Goal: Check status: Check status

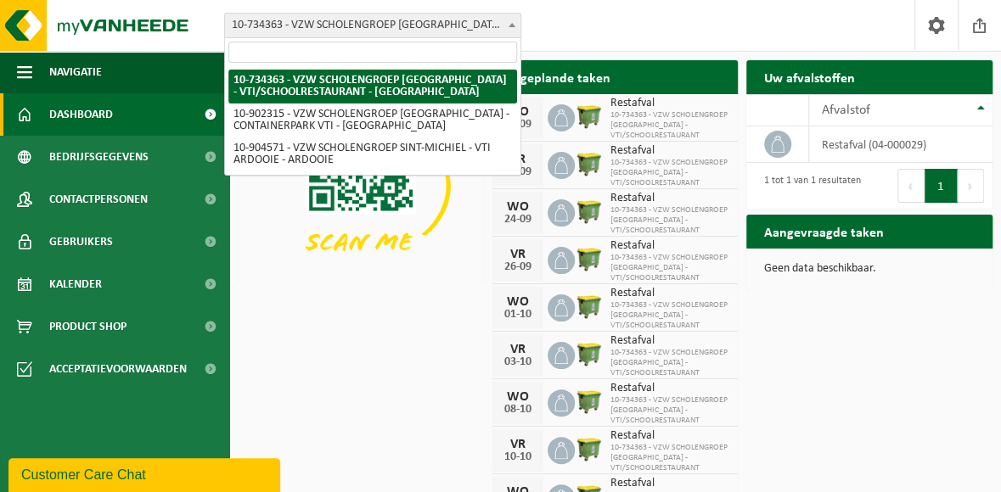
click at [513, 23] on b at bounding box center [511, 25] width 7 height 4
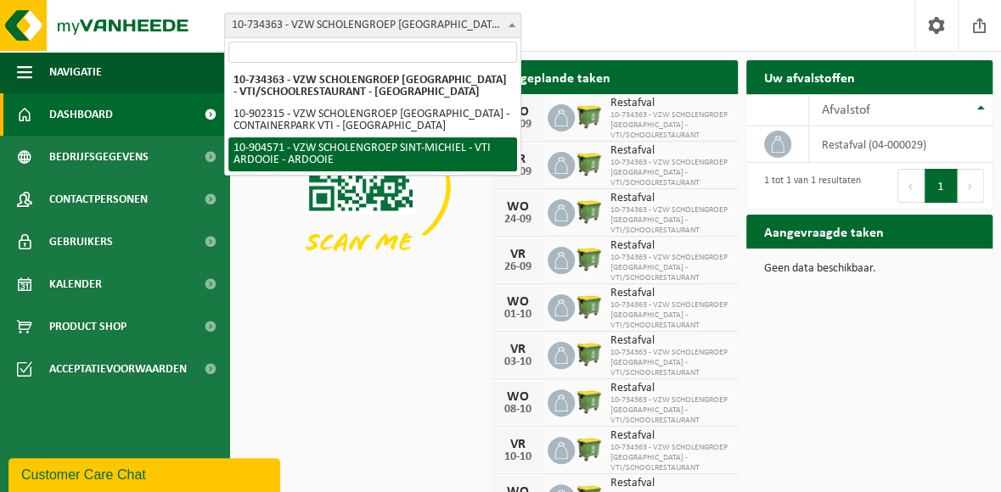
select select "121727"
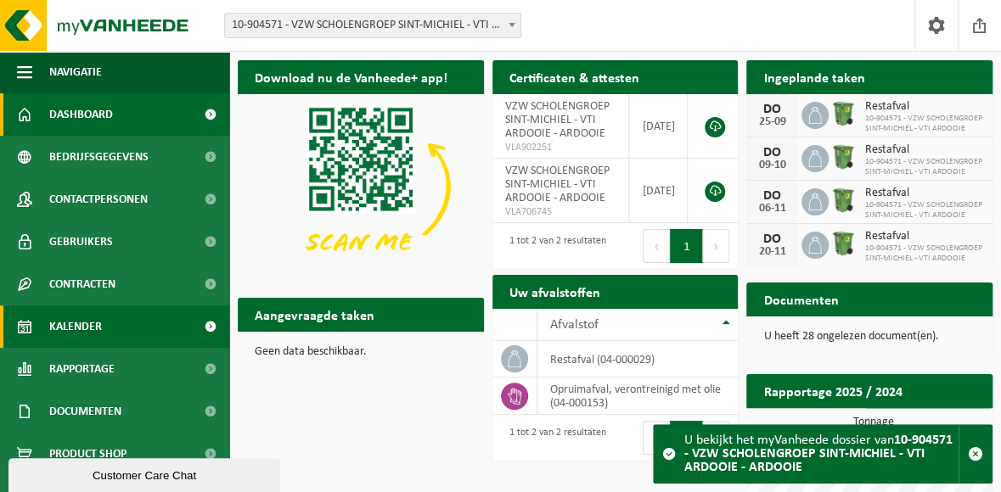
click at [79, 328] on span "Kalender" at bounding box center [75, 327] width 53 height 42
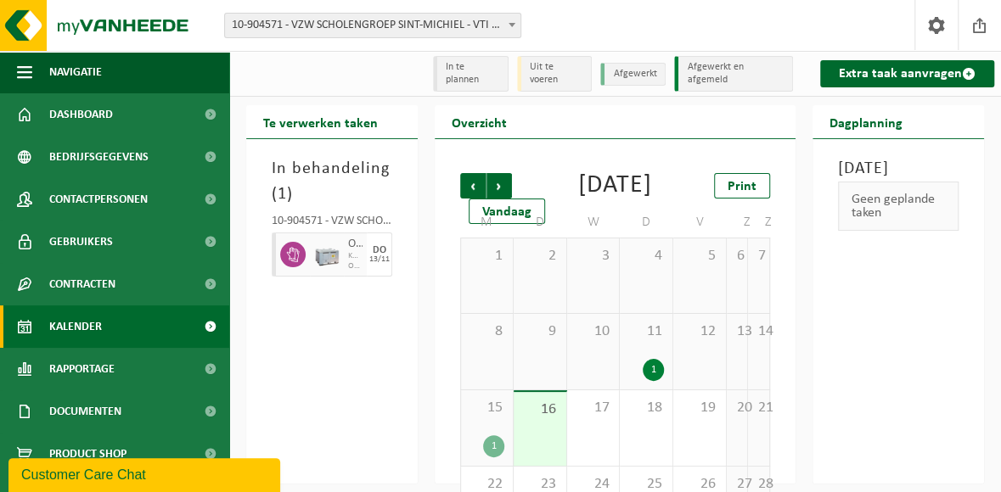
scroll to position [85, 0]
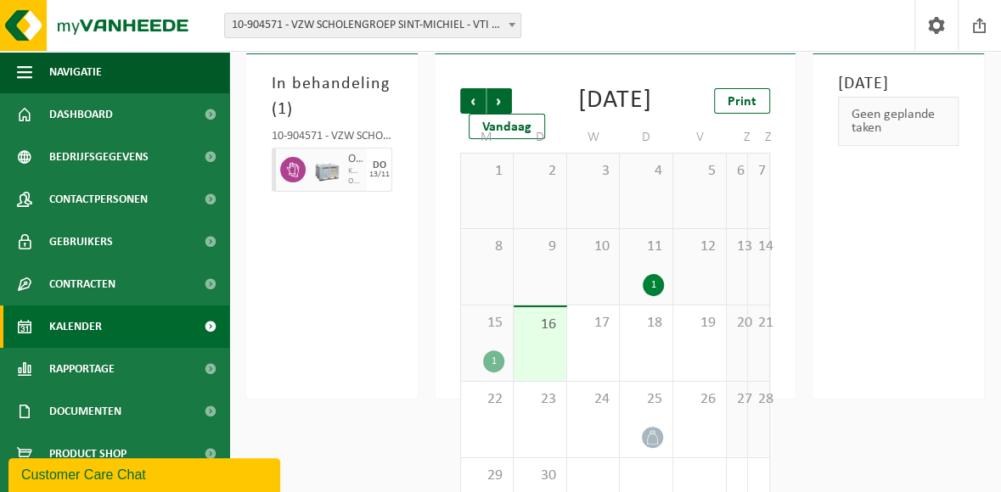
click at [484, 368] on div "15 1" at bounding box center [487, 344] width 52 height 76
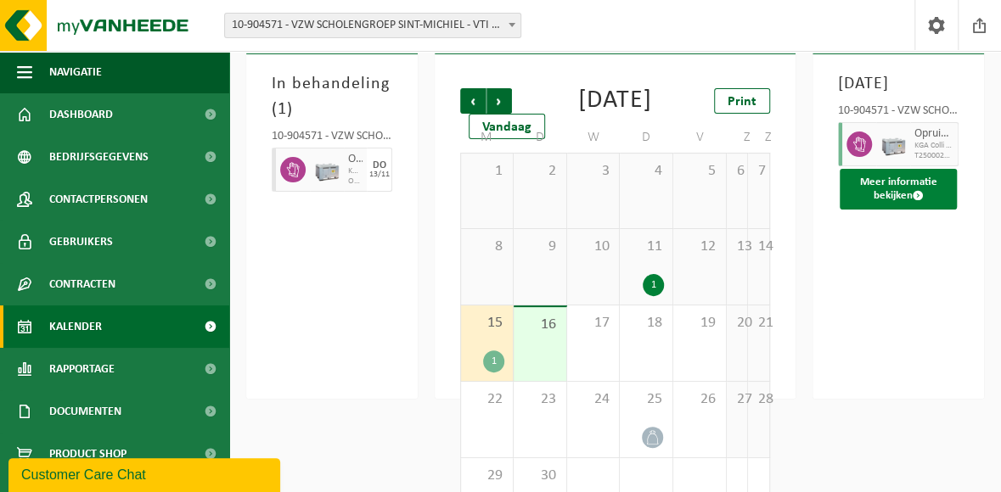
click at [897, 210] on button "Meer informatie bekijken" at bounding box center [897, 189] width 117 height 41
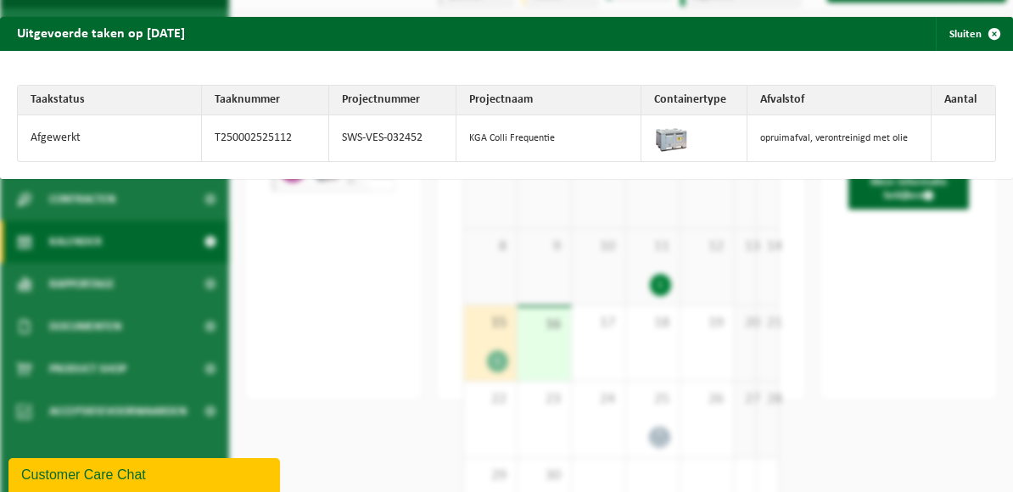
click at [335, 277] on div "Uitgevoerde taken op 2025-09-15 Sluiten Taakstatus Taaknummer Projectnummer Pro…" at bounding box center [506, 246] width 1013 height 492
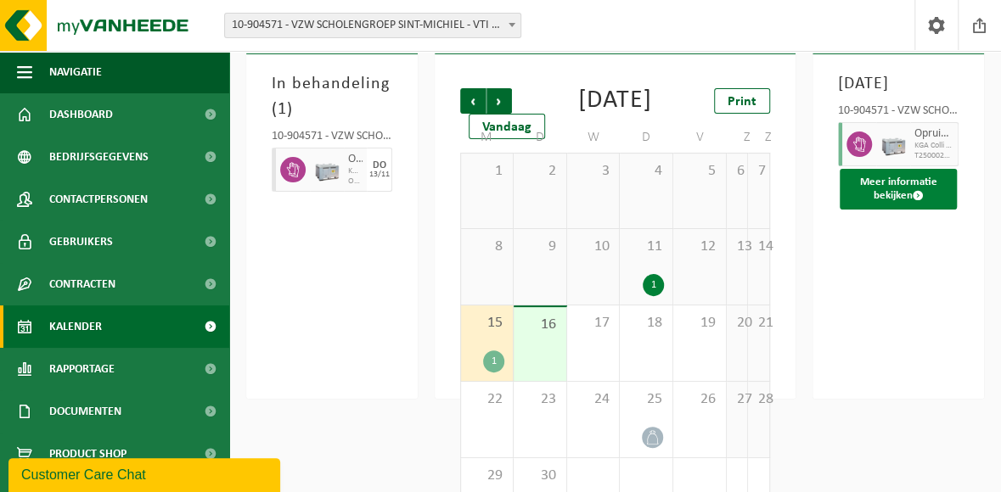
click at [889, 210] on button "Meer informatie bekijken" at bounding box center [897, 189] width 117 height 41
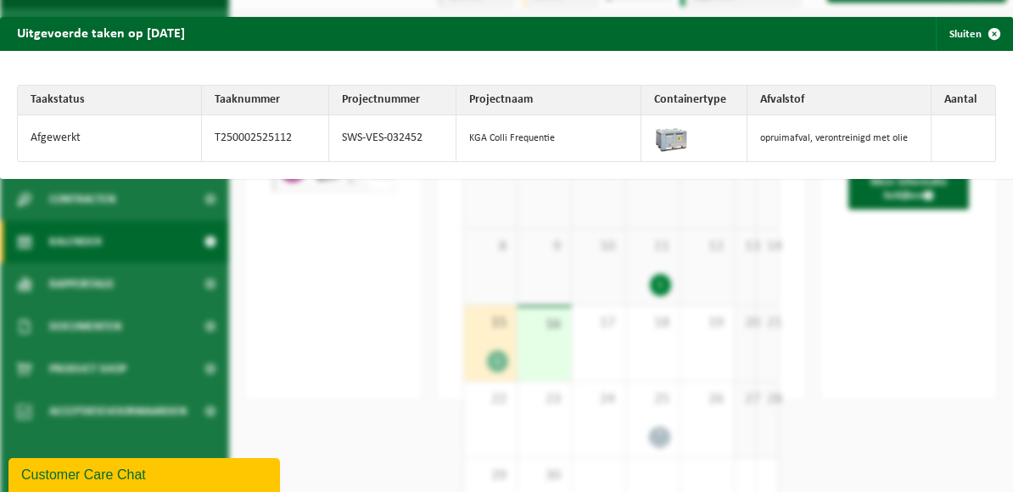
click at [878, 351] on div "Uitgevoerde taken op 2025-09-15 Sluiten Taakstatus Taaknummer Projectnummer Pro…" at bounding box center [506, 246] width 1013 height 492
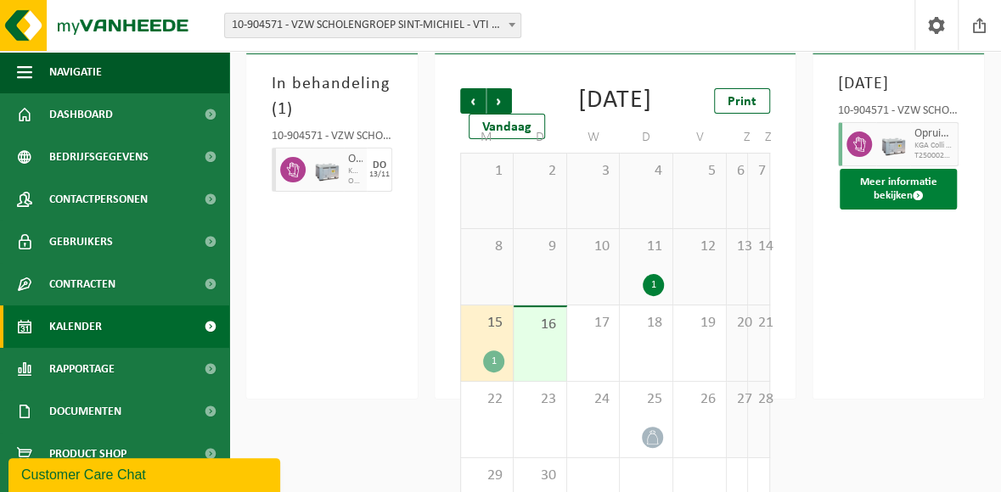
click at [891, 210] on button "Meer informatie bekijken" at bounding box center [897, 189] width 117 height 41
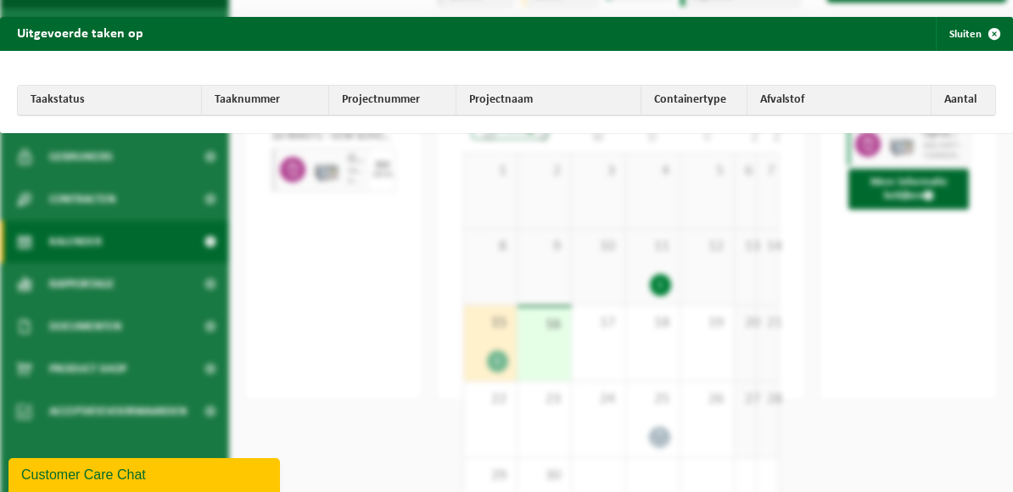
click at [926, 345] on div "Uitgevoerde taken op Sluiten Taakstatus Taaknummer Projectnummer Projectnaam Co…" at bounding box center [506, 246] width 1013 height 492
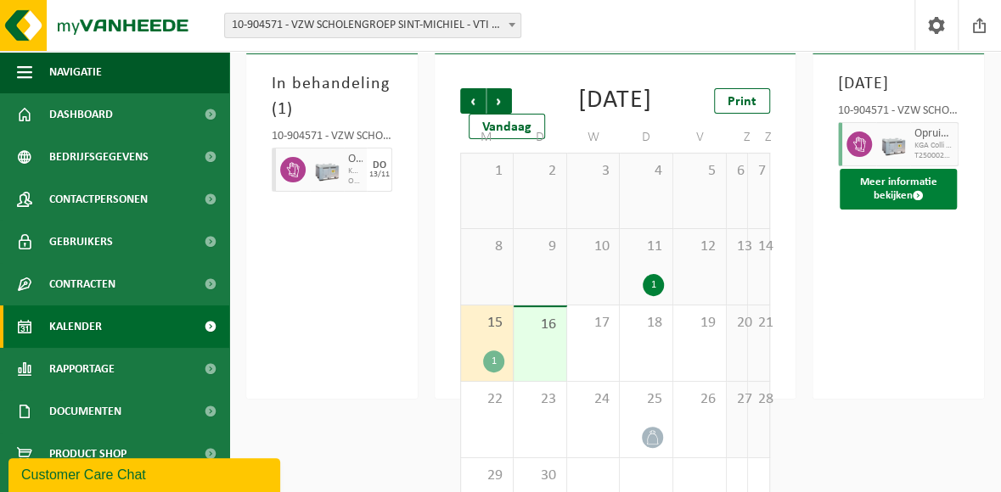
click at [915, 201] on span at bounding box center [917, 195] width 11 height 11
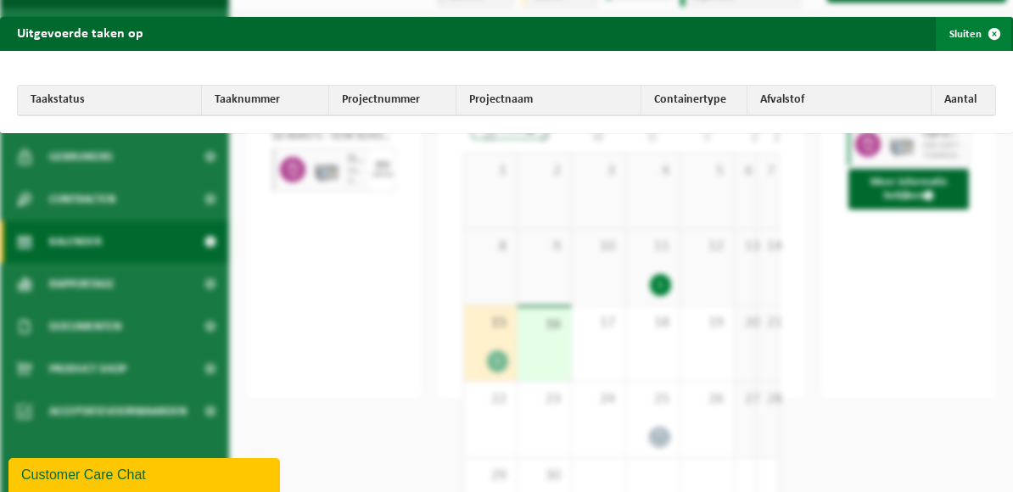
click at [982, 33] on span "button" at bounding box center [995, 34] width 34 height 34
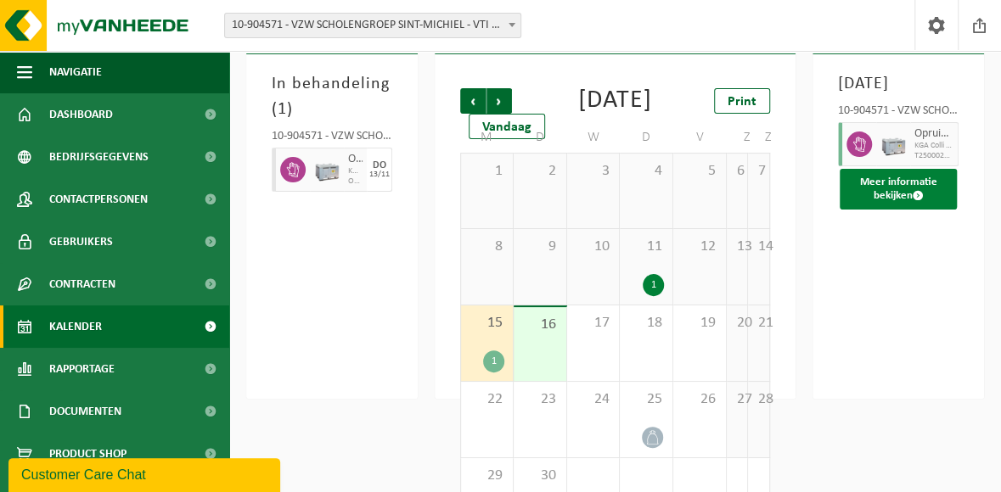
click at [895, 210] on button "Meer informatie bekijken" at bounding box center [897, 189] width 117 height 41
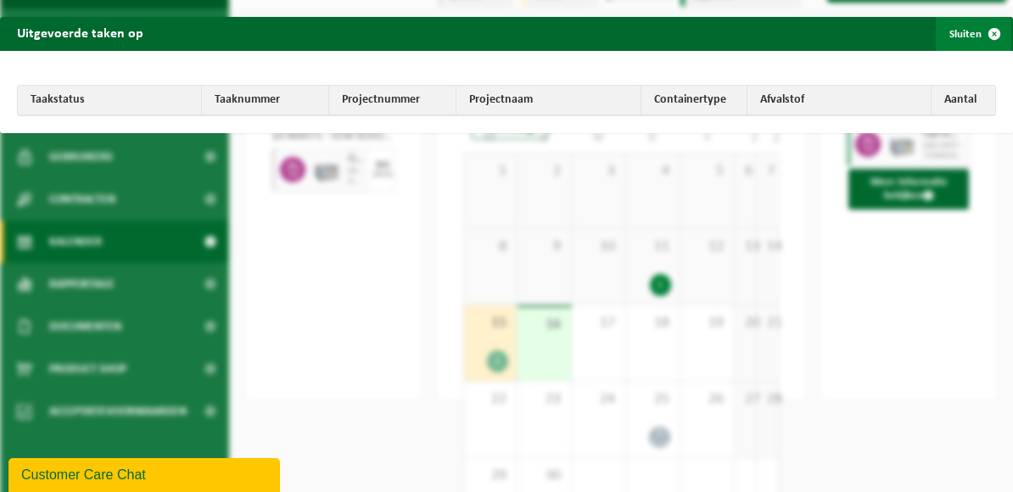
click at [983, 31] on span "button" at bounding box center [995, 34] width 34 height 34
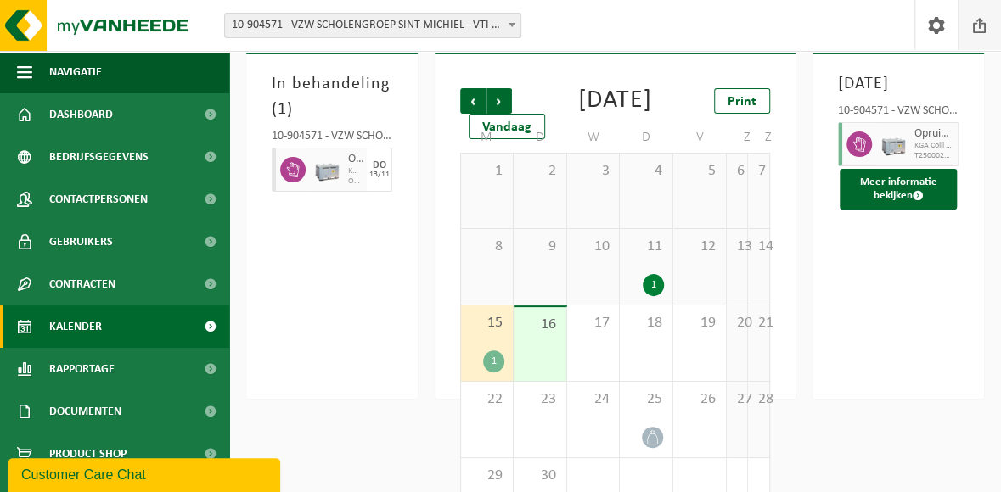
click at [983, 27] on span at bounding box center [979, 25] width 25 height 50
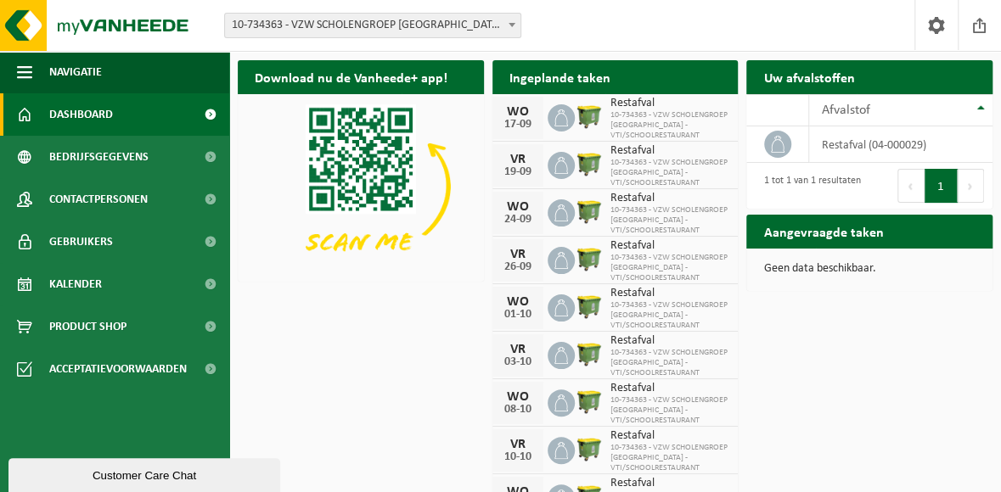
click at [514, 20] on span at bounding box center [511, 25] width 17 height 22
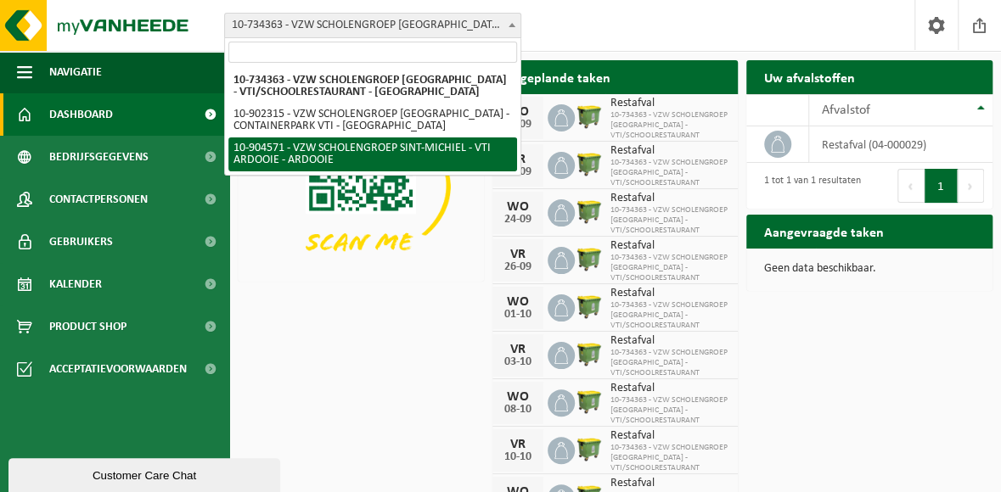
select select "121727"
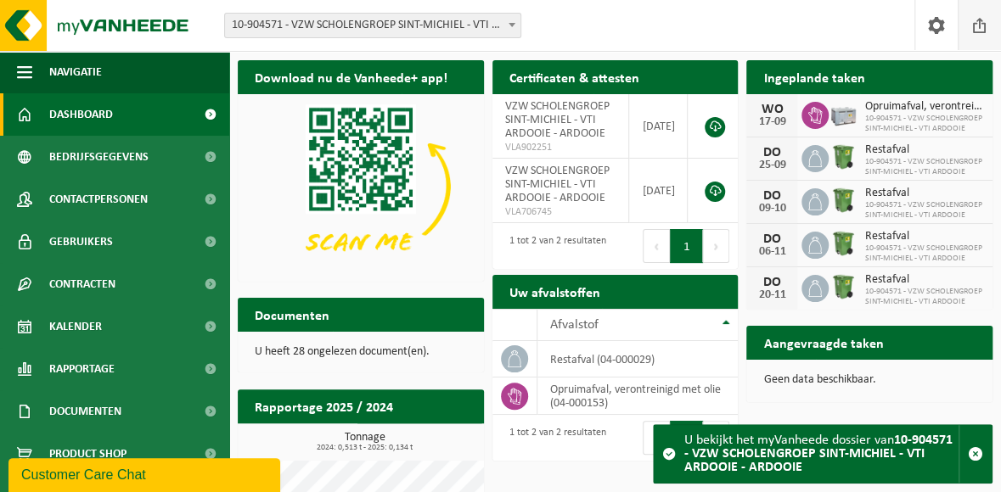
click at [981, 25] on span at bounding box center [979, 25] width 25 height 50
